Goal: Task Accomplishment & Management: Complete application form

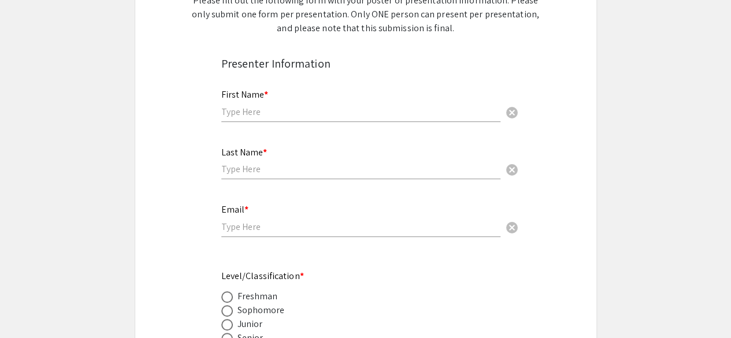
scroll to position [210, 0]
drag, startPoint x: 296, startPoint y: 95, endPoint x: 301, endPoint y: 103, distance: 8.8
click at [296, 95] on div "First Name * cancel" at bounding box center [360, 99] width 279 height 44
click at [309, 109] on input "text" at bounding box center [360, 111] width 279 height 12
type input "Khushi"
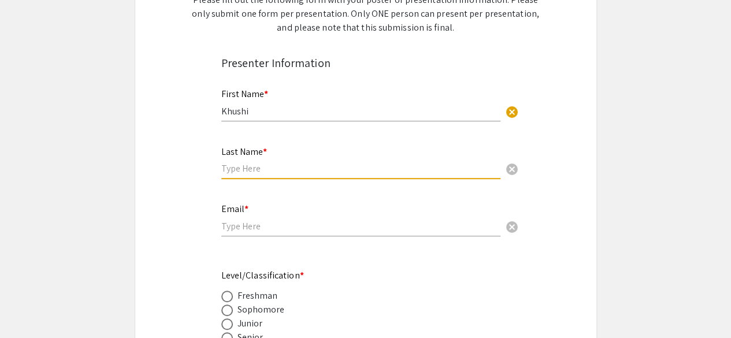
click at [272, 168] on input "text" at bounding box center [360, 168] width 279 height 12
type input "[PERSON_NAME]"
click at [242, 229] on input "email" at bounding box center [360, 226] width 279 height 12
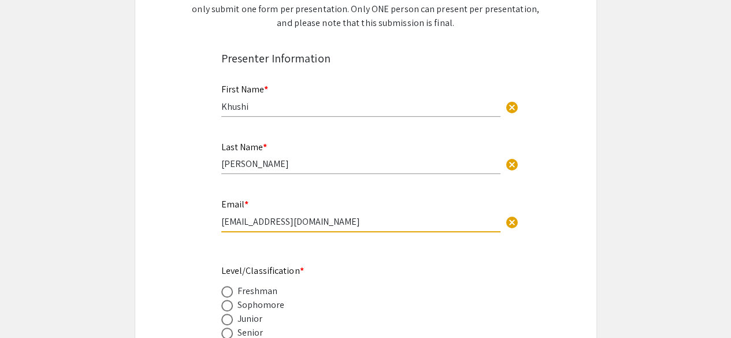
scroll to position [216, 0]
type input "[EMAIL_ADDRESS][DOMAIN_NAME]"
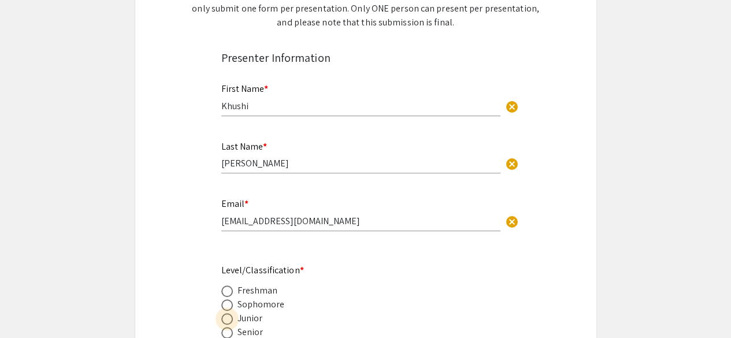
click at [229, 321] on span at bounding box center [227, 319] width 12 height 12
click at [229, 321] on input "radio" at bounding box center [227, 319] width 12 height 12
radio input "true"
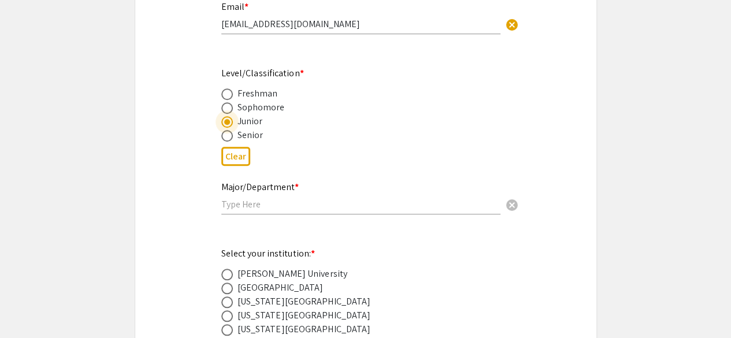
scroll to position [420, 0]
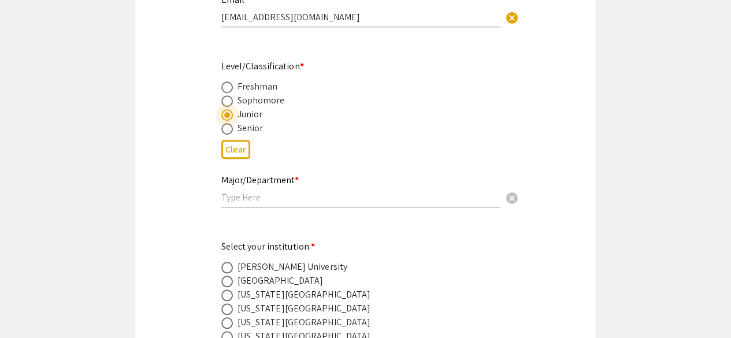
click at [261, 198] on input "text" at bounding box center [360, 197] width 279 height 12
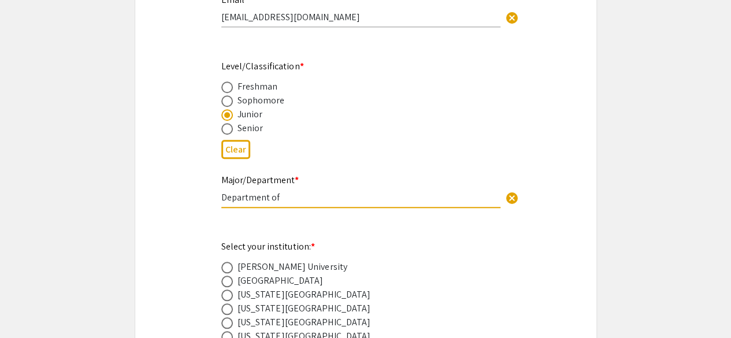
paste input "Biological Sciences, [GEOGRAPHIC_DATA], [GEOGRAPHIC_DATA], [GEOGRAPHIC_DATA]"
click at [339, 163] on div "Clear" at bounding box center [365, 149] width 289 height 28
drag, startPoint x: 430, startPoint y: 199, endPoint x: 577, endPoint y: 216, distance: 147.7
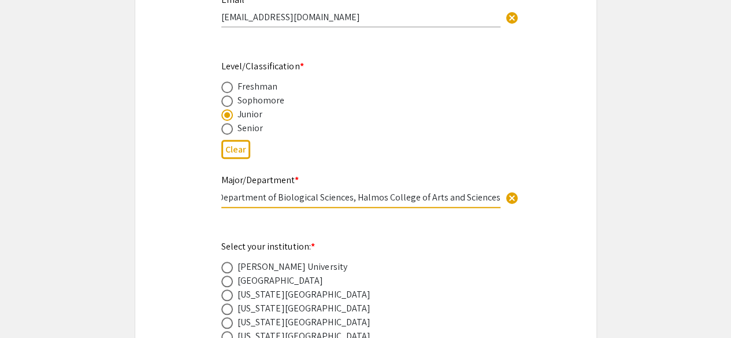
scroll to position [0, 0]
type input "Department of Biological Sciences, Halmos College of Arts and Sciences"
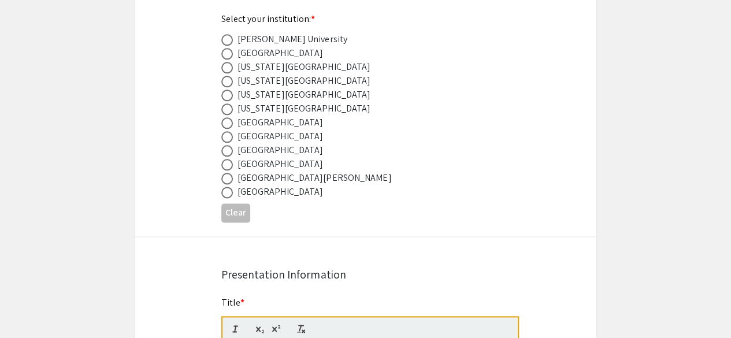
scroll to position [649, 0]
click at [225, 151] on span at bounding box center [227, 150] width 12 height 12
click at [225, 151] on input "radio" at bounding box center [227, 150] width 12 height 12
radio input "true"
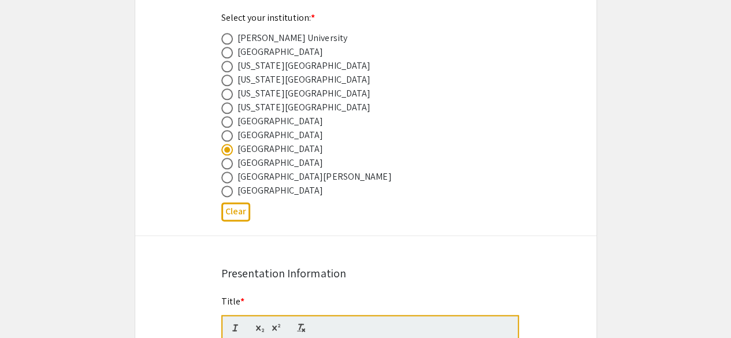
scroll to position [754, 0]
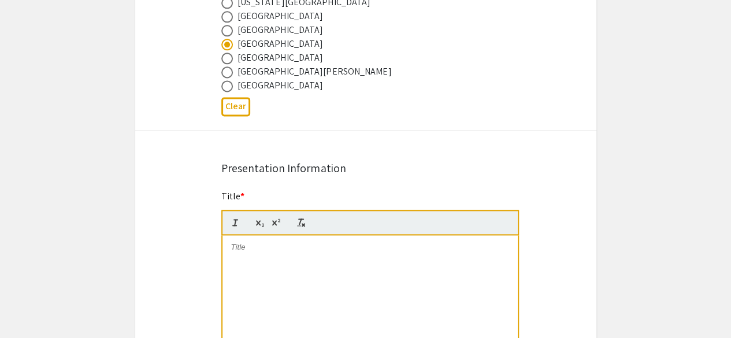
click at [320, 283] on div at bounding box center [370, 321] width 295 height 173
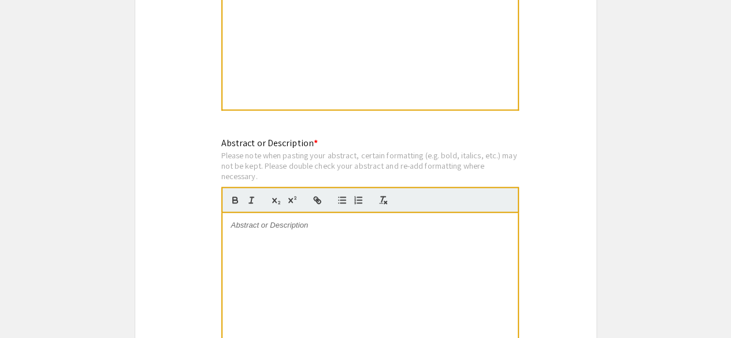
scroll to position [1047, 0]
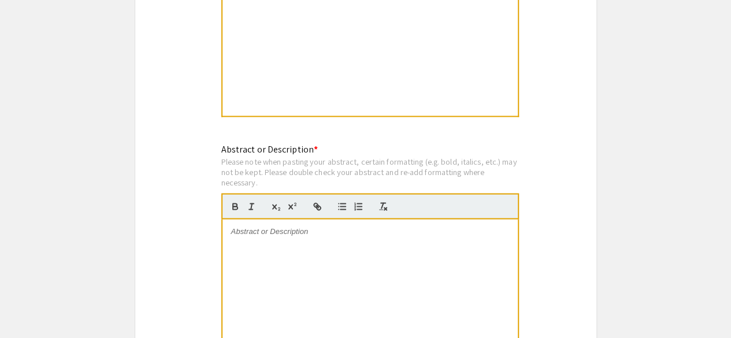
click at [288, 232] on p at bounding box center [370, 231] width 278 height 10
click at [315, 251] on div at bounding box center [370, 305] width 295 height 173
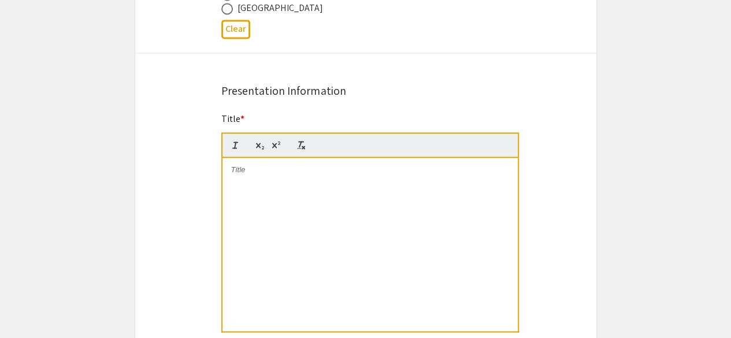
scroll to position [764, 0]
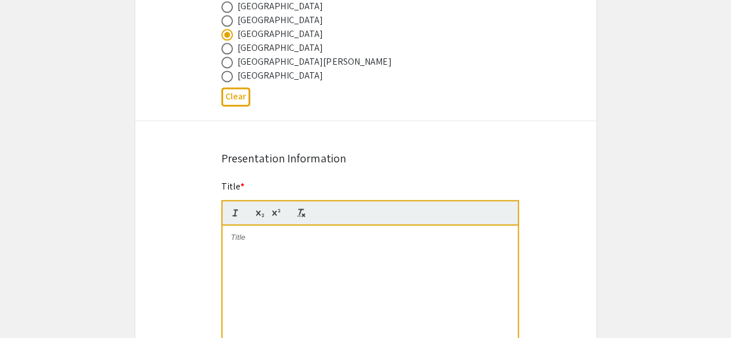
click at [606, 183] on app-submissions "Symposium Presentation Submission 2025 Life Sciences [GEOGRAPHIC_DATA][US_STATE…" at bounding box center [365, 342] width 731 height 2086
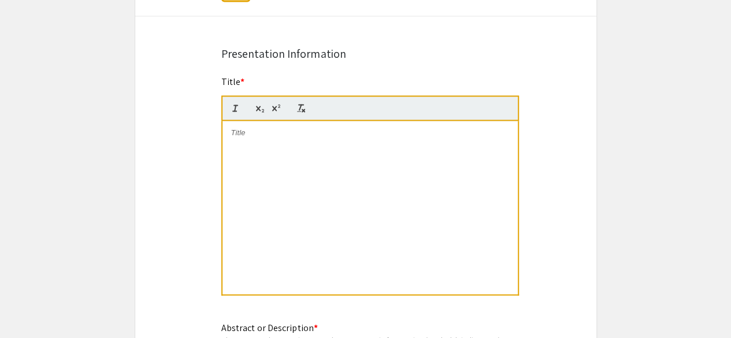
scroll to position [870, 0]
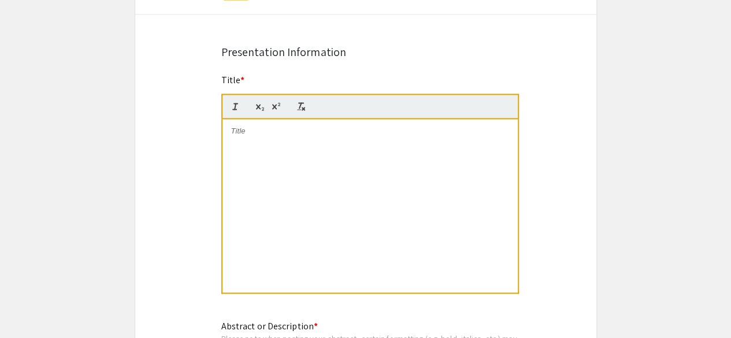
click at [293, 213] on div at bounding box center [370, 205] width 295 height 173
paste div
click at [588, 194] on div "Symposium Presentation Submission 2025 Life Sciences [GEOGRAPHIC_DATA][US_STATE…" at bounding box center [366, 235] width 463 height 2086
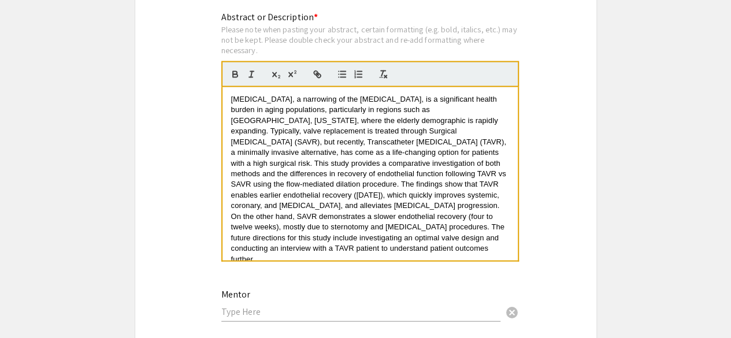
scroll to position [1391, 0]
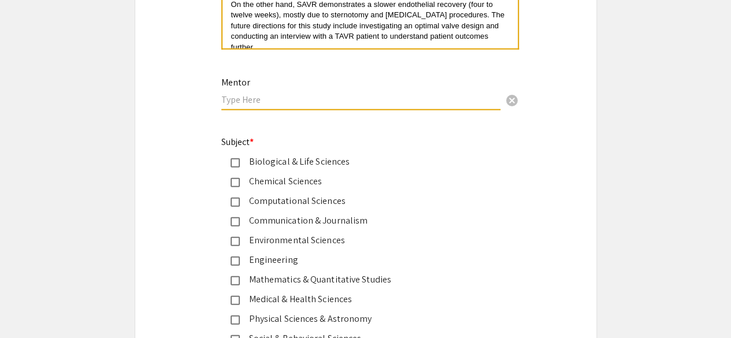
click at [383, 106] on input "text" at bounding box center [360, 100] width 279 height 12
type input "[PERSON_NAME]"
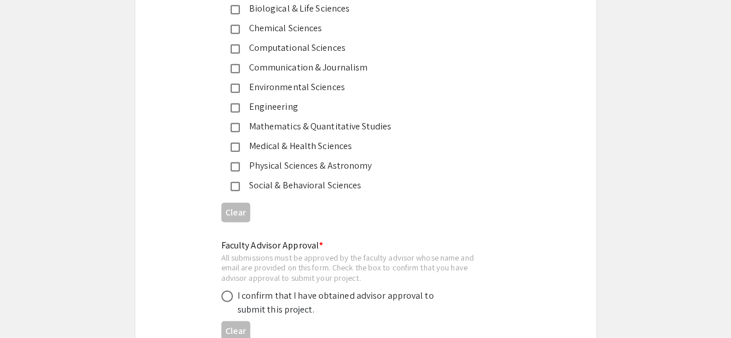
scroll to position [1473, 0]
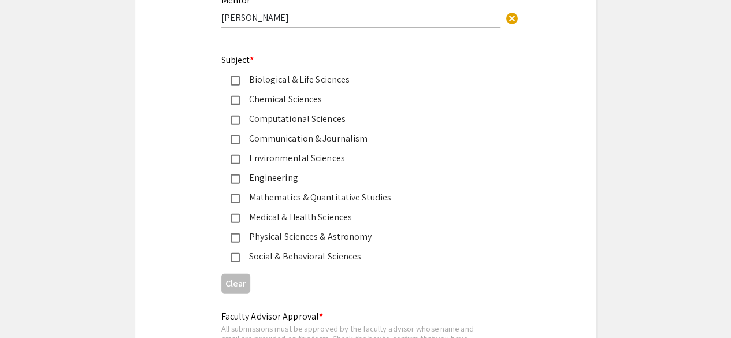
click at [235, 82] on mat-pseudo-checkbox at bounding box center [235, 80] width 9 height 9
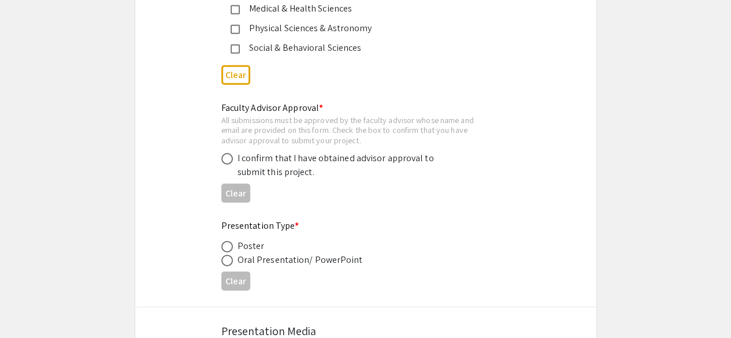
scroll to position [1684, 0]
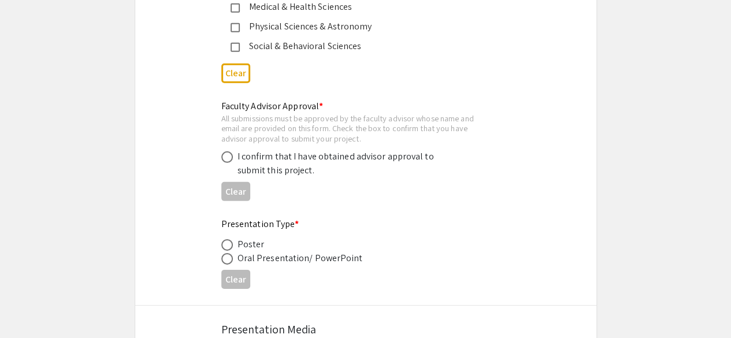
click at [225, 157] on span at bounding box center [227, 157] width 12 height 12
click at [225, 157] on input "radio" at bounding box center [227, 157] width 12 height 12
radio input "true"
click at [222, 247] on span at bounding box center [227, 245] width 12 height 12
click at [222, 247] on input "radio" at bounding box center [227, 245] width 12 height 12
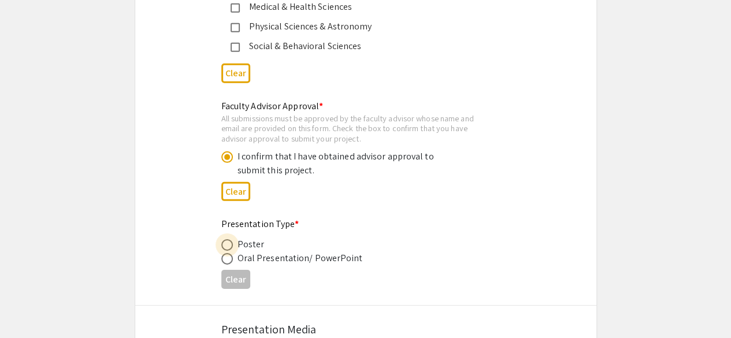
radio input "true"
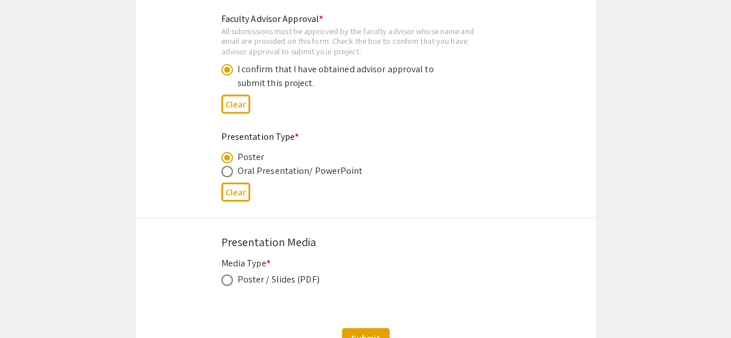
scroll to position [1771, 0]
click at [227, 283] on span at bounding box center [227, 280] width 12 height 12
click at [227, 283] on input "radio" at bounding box center [227, 280] width 12 height 12
radio input "true"
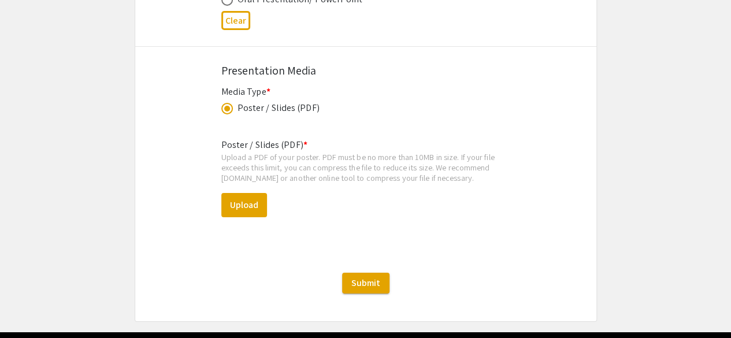
scroll to position [1982, 0]
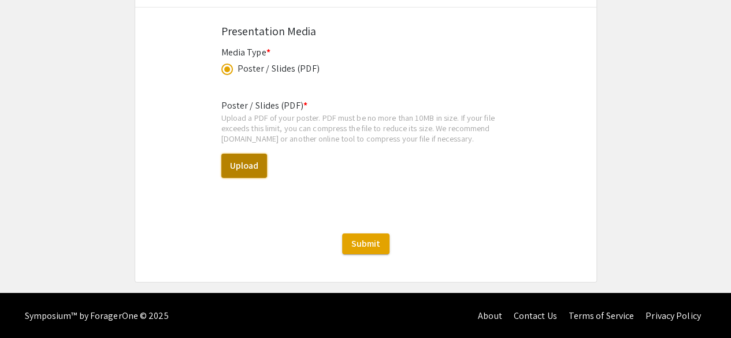
click at [238, 163] on button "Upload" at bounding box center [244, 166] width 46 height 24
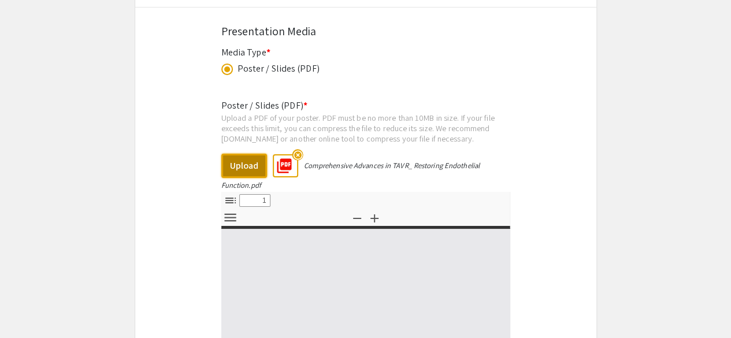
select select "custom"
type input "0"
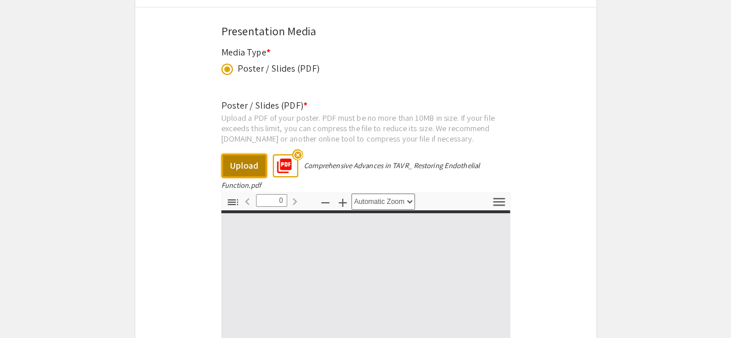
select select "custom"
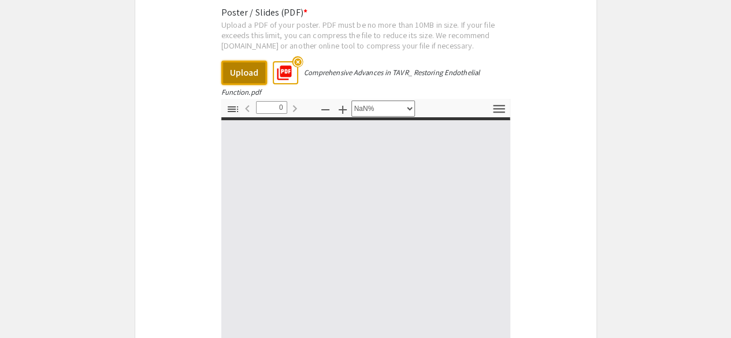
type input "1"
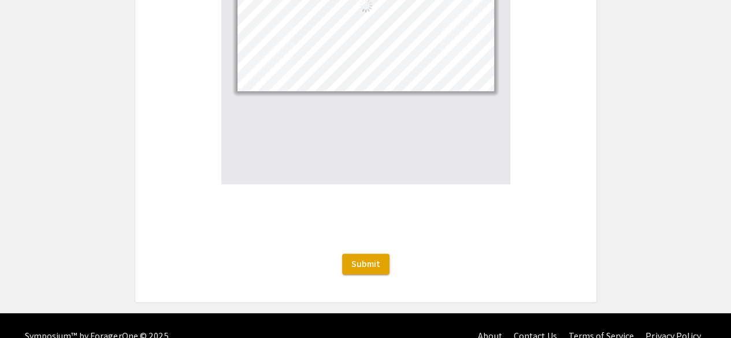
scroll to position [2132, 0]
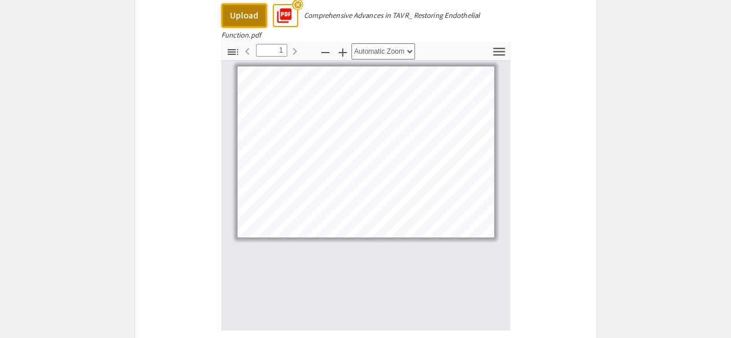
select select "custom"
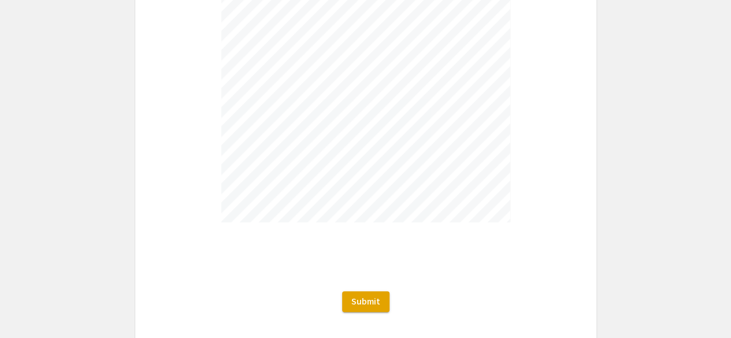
scroll to position [15, 85]
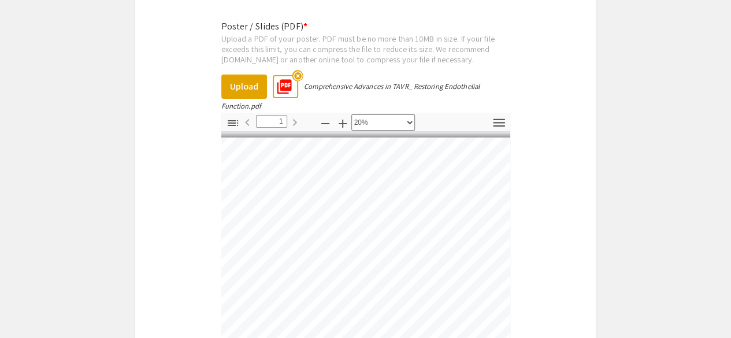
scroll to position [2058, 0]
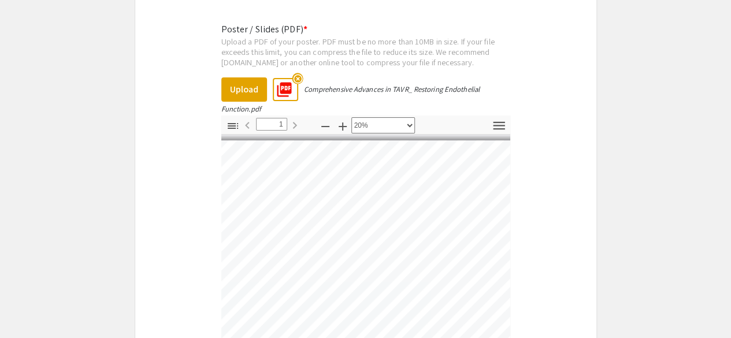
click at [298, 79] on mat-icon "highlight_off" at bounding box center [297, 78] width 11 height 11
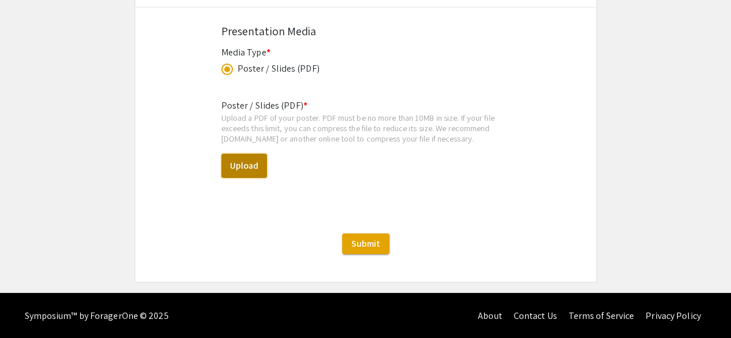
click at [232, 170] on button "Upload" at bounding box center [244, 166] width 46 height 24
select select "custom"
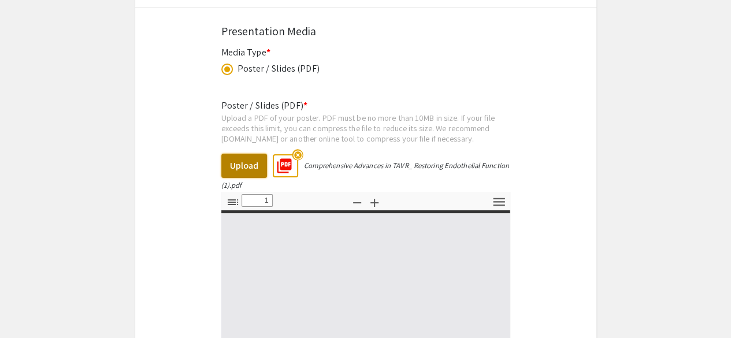
type input "0"
select select "custom"
type input "1"
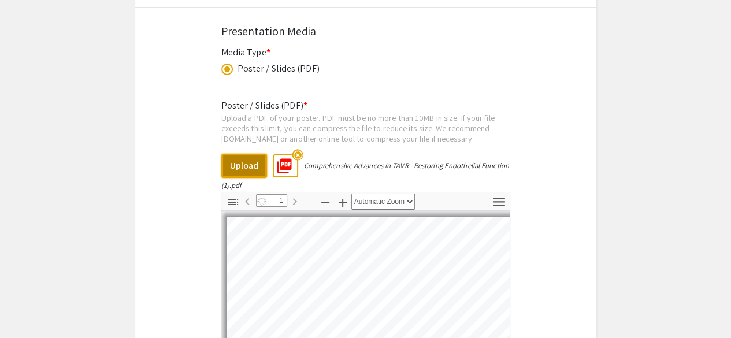
select select "custom"
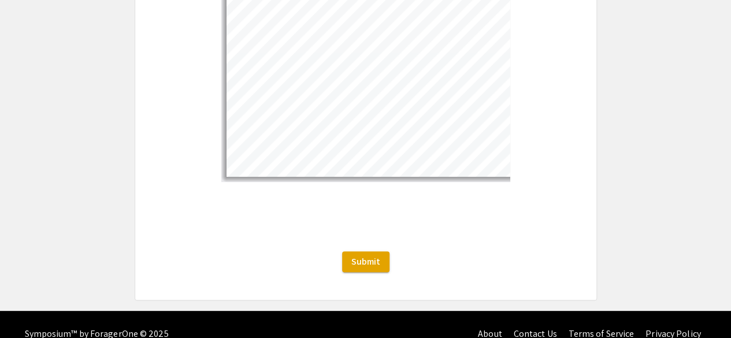
scroll to position [2280, 0]
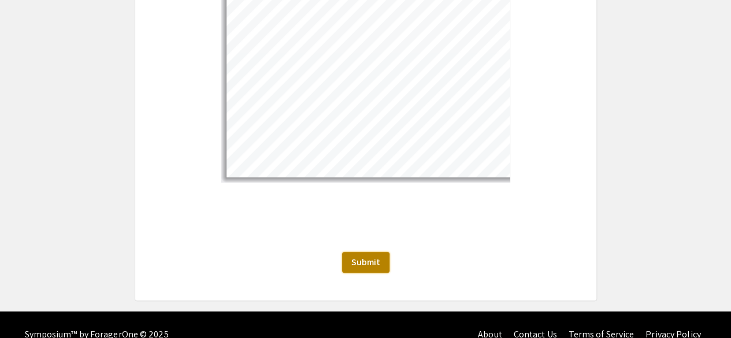
click at [365, 265] on span "Submit" at bounding box center [366, 262] width 29 height 12
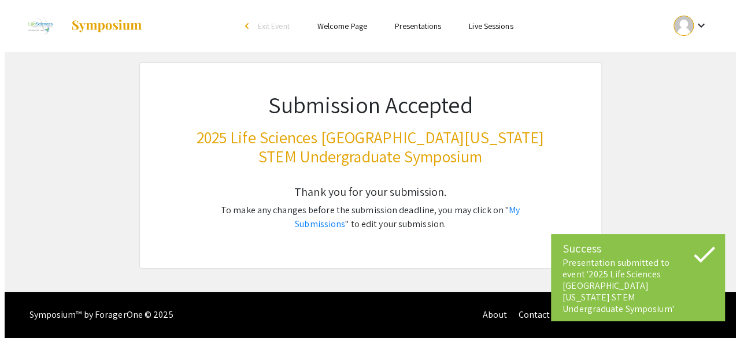
scroll to position [0, 0]
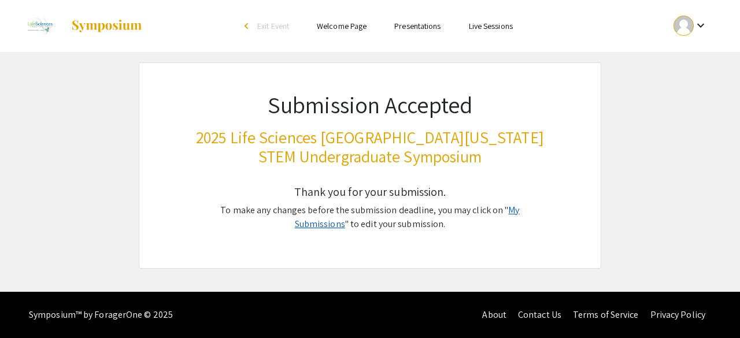
click at [504, 210] on link "My Submissions" at bounding box center [407, 217] width 225 height 26
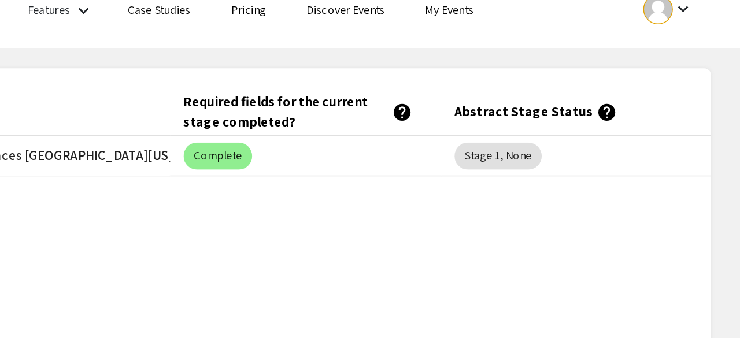
scroll to position [0, 95]
click at [404, 177] on div "Submitted At (EDT) Title Event Required fields for the current stage completed?…" at bounding box center [370, 164] width 700 height 169
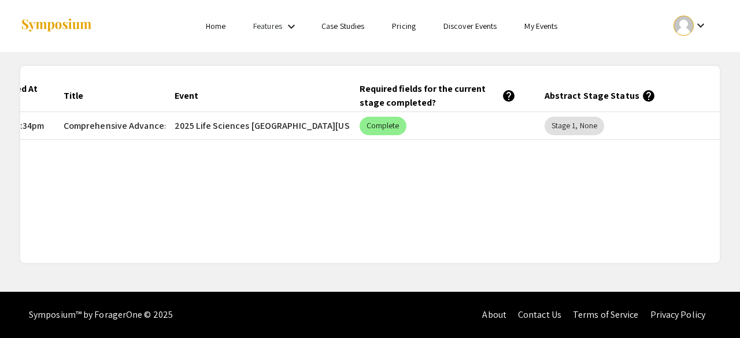
scroll to position [0, 0]
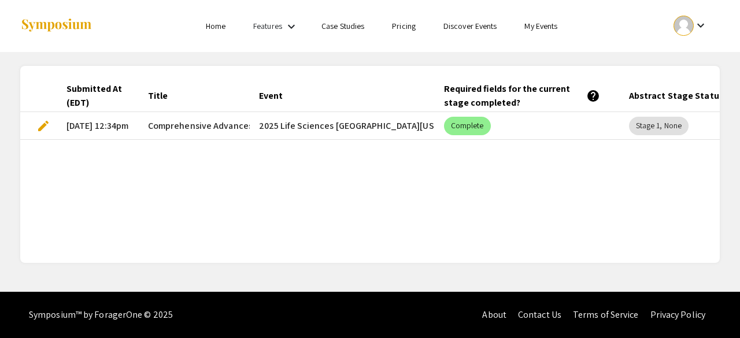
click at [163, 210] on div "Submitted At (EDT) Title Event Required fields for the current stage completed?…" at bounding box center [370, 164] width 700 height 169
